Goal: Obtain resource: Download file/media

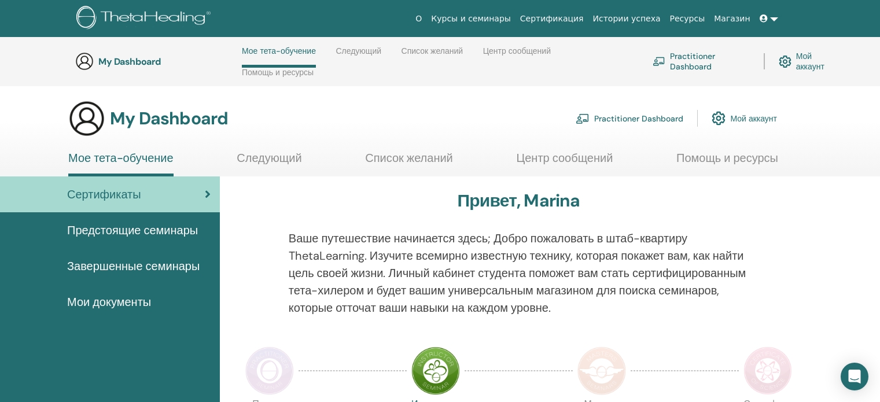
scroll to position [374, 0]
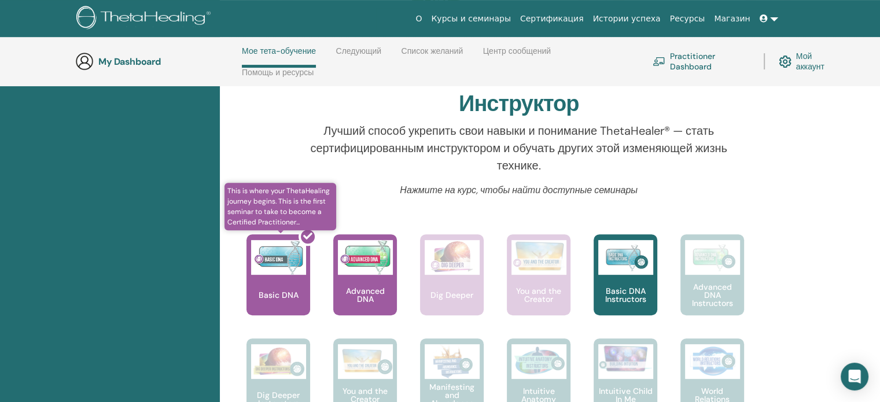
click at [271, 283] on div at bounding box center [285, 279] width 64 height 104
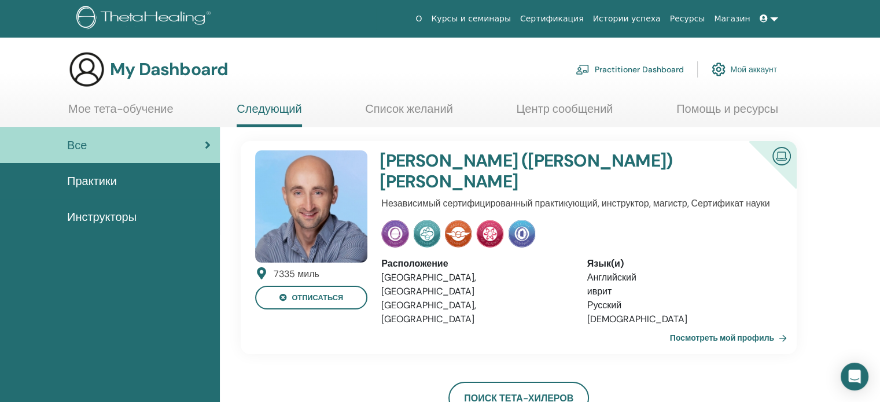
click at [561, 15] on link "Сертификация" at bounding box center [552, 18] width 73 height 21
click at [84, 106] on link "Мое тета-обучение" at bounding box center [120, 113] width 105 height 23
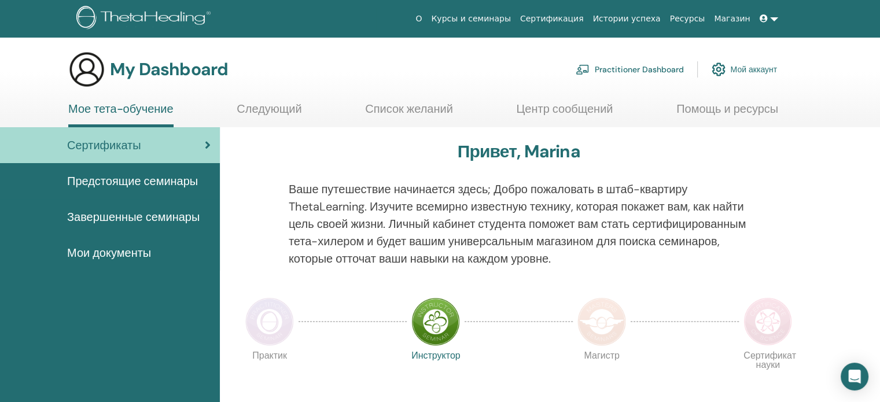
click at [90, 254] on span "Мои документы" at bounding box center [109, 252] width 84 height 17
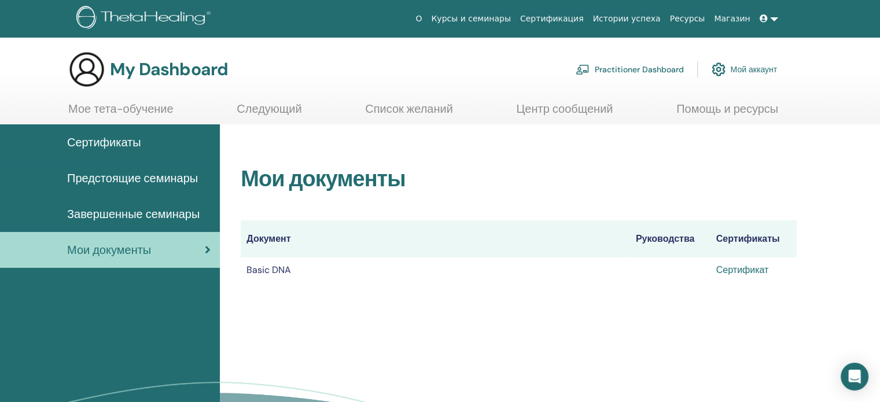
click at [741, 267] on link "Сертификат" at bounding box center [743, 270] width 53 height 12
